Goal: Task Accomplishment & Management: Manage account settings

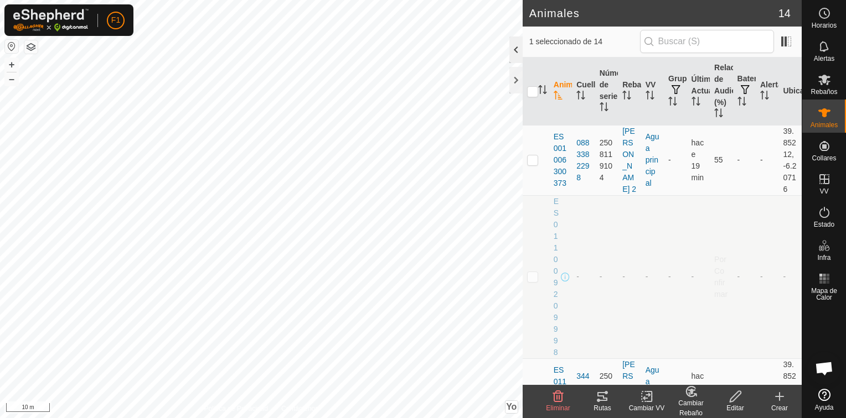
click at [513, 55] on div at bounding box center [515, 50] width 13 height 27
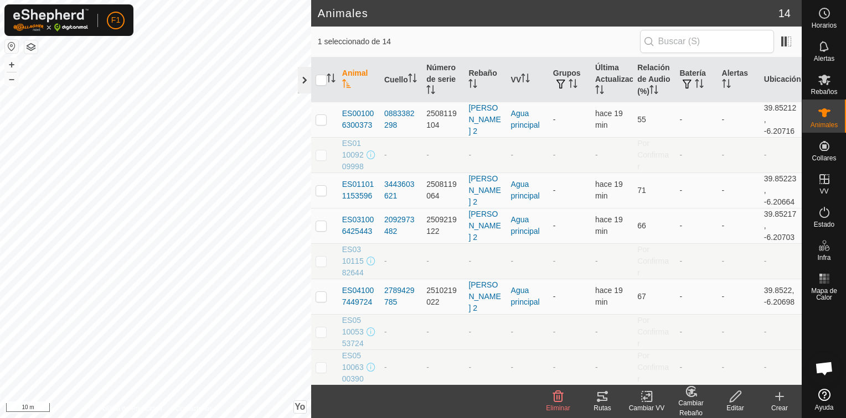
click at [305, 77] on div at bounding box center [304, 80] width 13 height 27
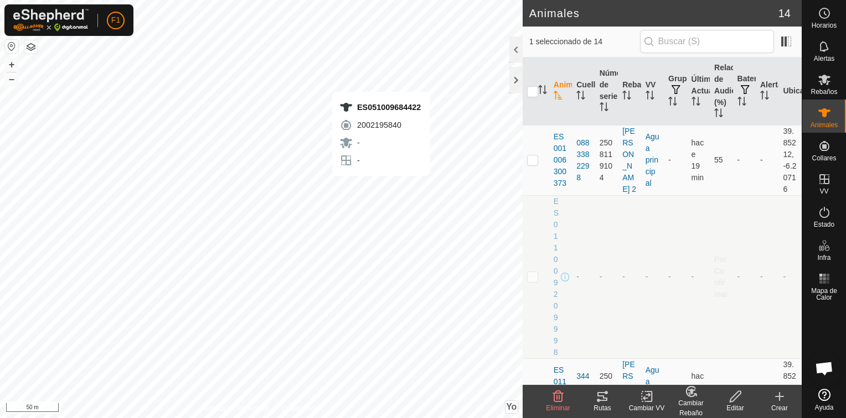
checkbox input "true"
checkbox input "false"
click at [520, 44] on div at bounding box center [515, 50] width 13 height 27
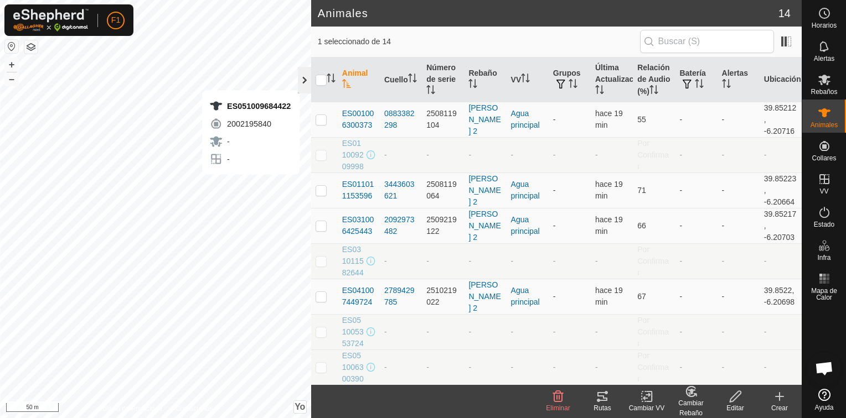
checkbox input "false"
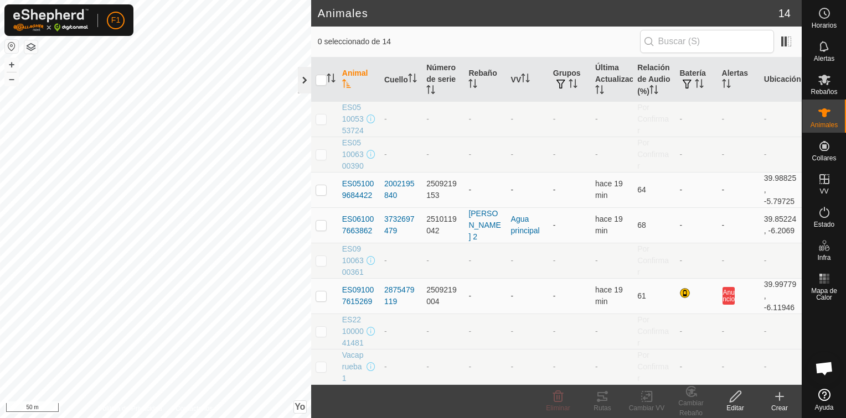
click at [301, 82] on div at bounding box center [304, 80] width 13 height 27
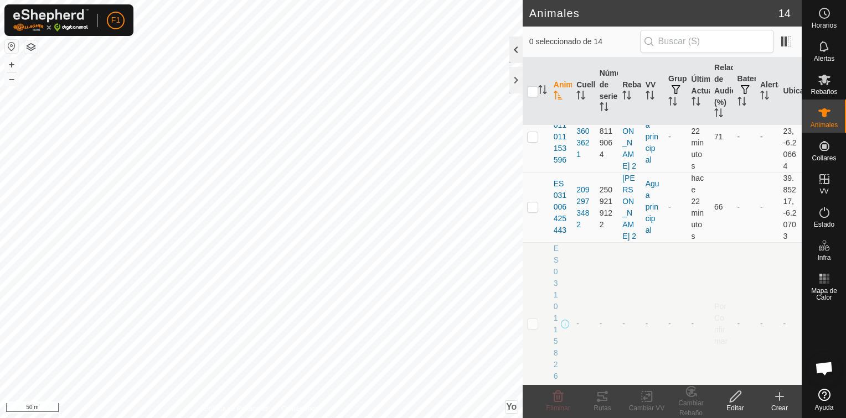
click at [515, 54] on div at bounding box center [515, 50] width 13 height 27
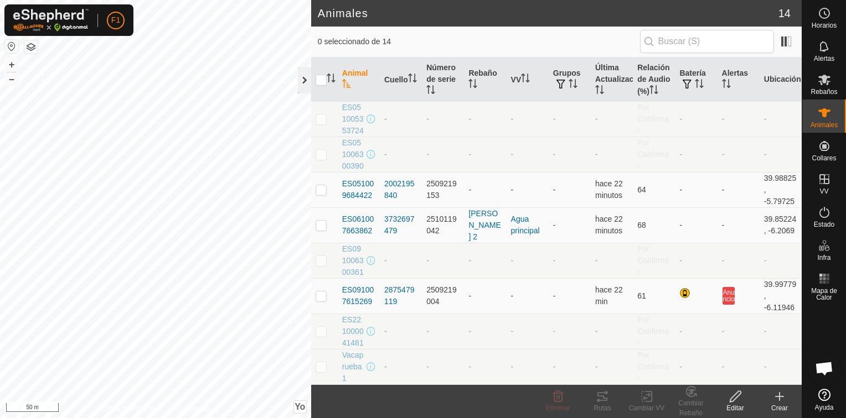
click at [304, 86] on div at bounding box center [304, 80] width 13 height 27
